Goal: Navigation & Orientation: Find specific page/section

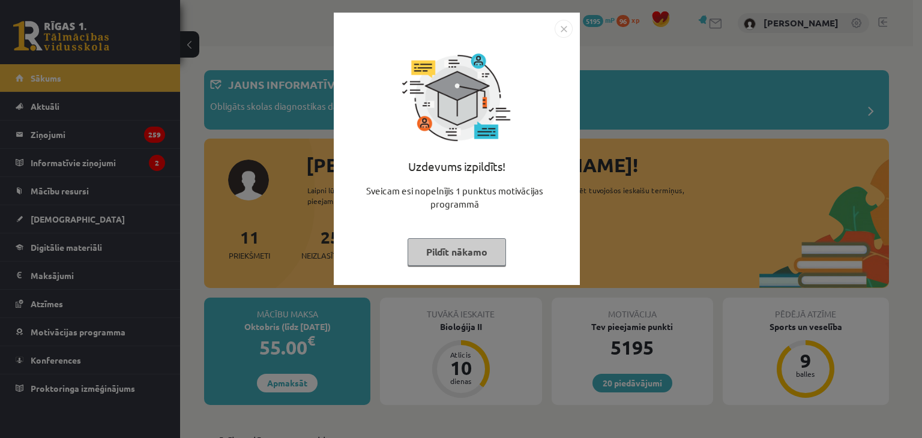
click at [564, 30] on img "Close" at bounding box center [564, 29] width 18 height 18
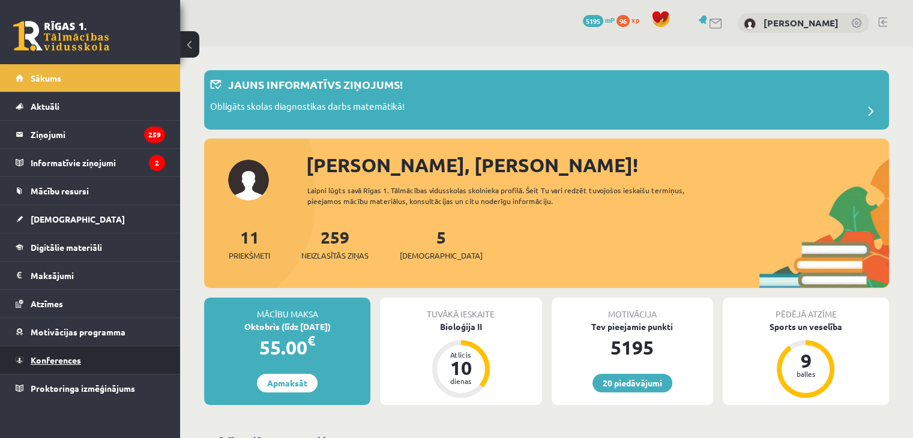
click at [41, 360] on span "Konferences" at bounding box center [56, 360] width 50 height 11
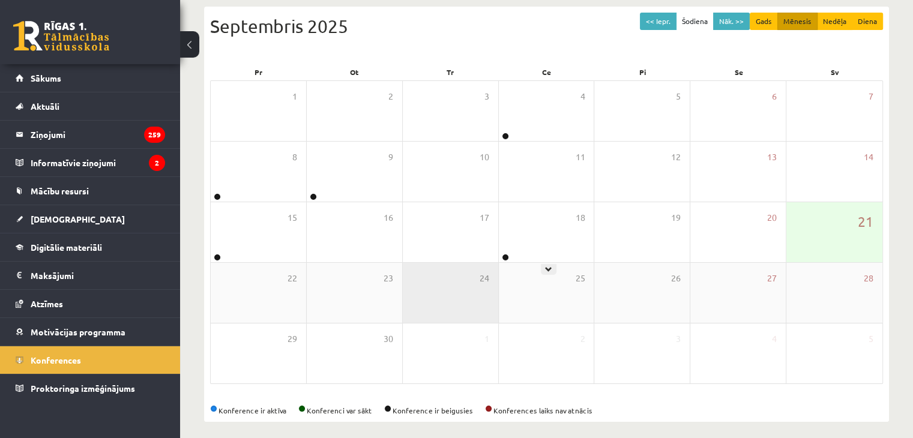
scroll to position [134, 0]
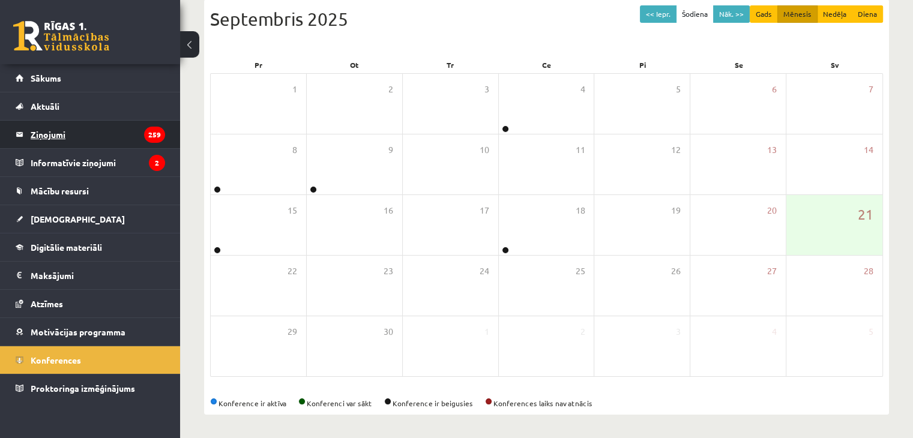
click at [98, 141] on legend "Ziņojumi 259" at bounding box center [98, 135] width 134 height 28
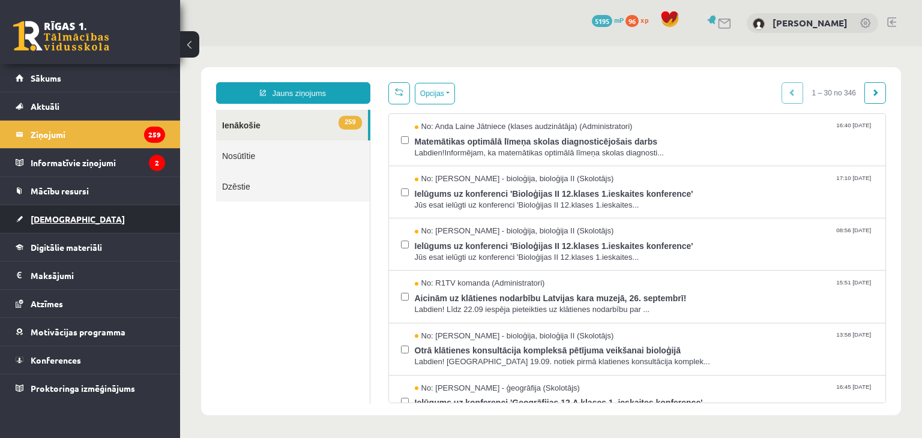
click at [85, 224] on link "[DEMOGRAPHIC_DATA]" at bounding box center [90, 219] width 149 height 28
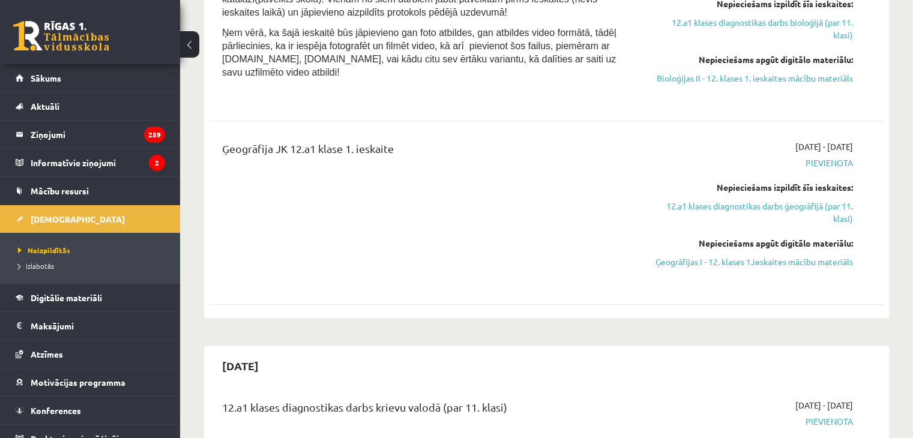
scroll to position [583, 0]
